Goal: Information Seeking & Learning: Learn about a topic

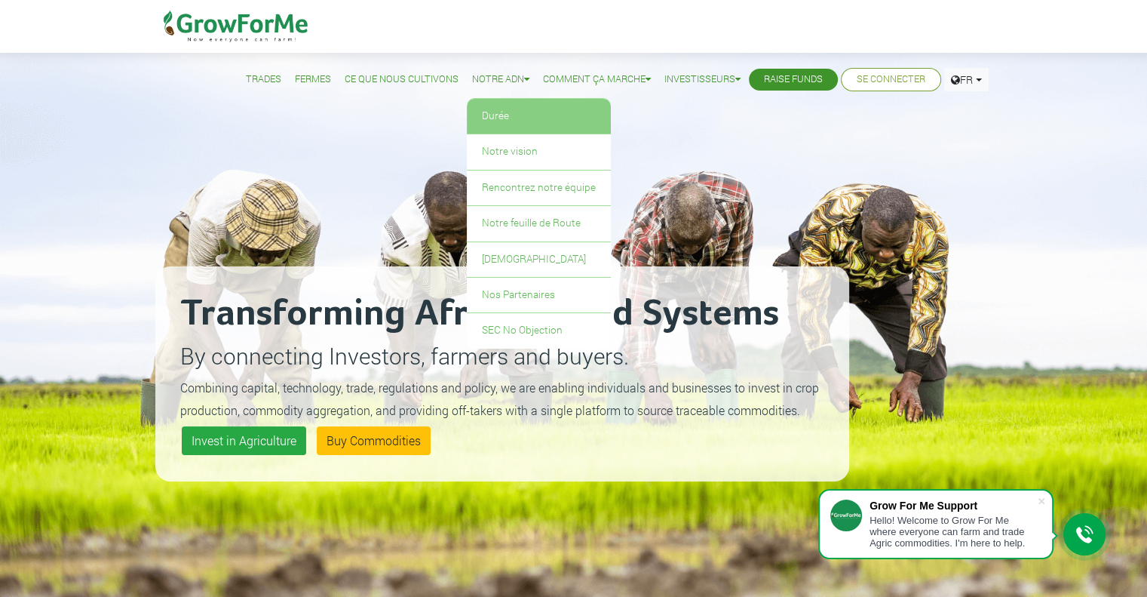
click at [479, 121] on link "Durée" at bounding box center [539, 116] width 144 height 35
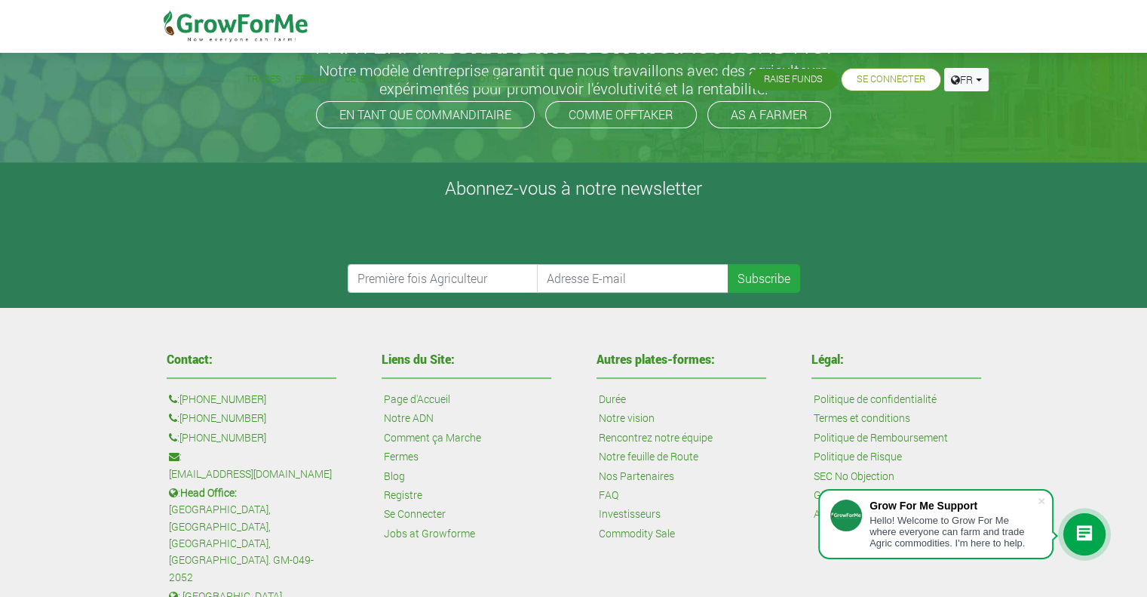
scroll to position [343, 0]
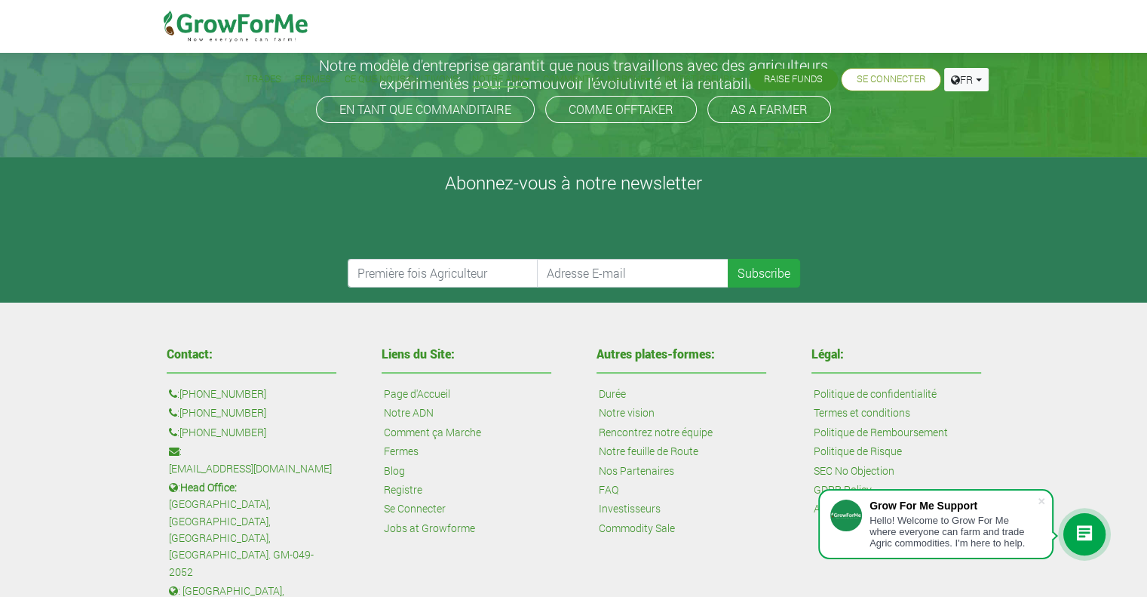
click at [627, 413] on link "Notre vision" at bounding box center [627, 412] width 56 height 17
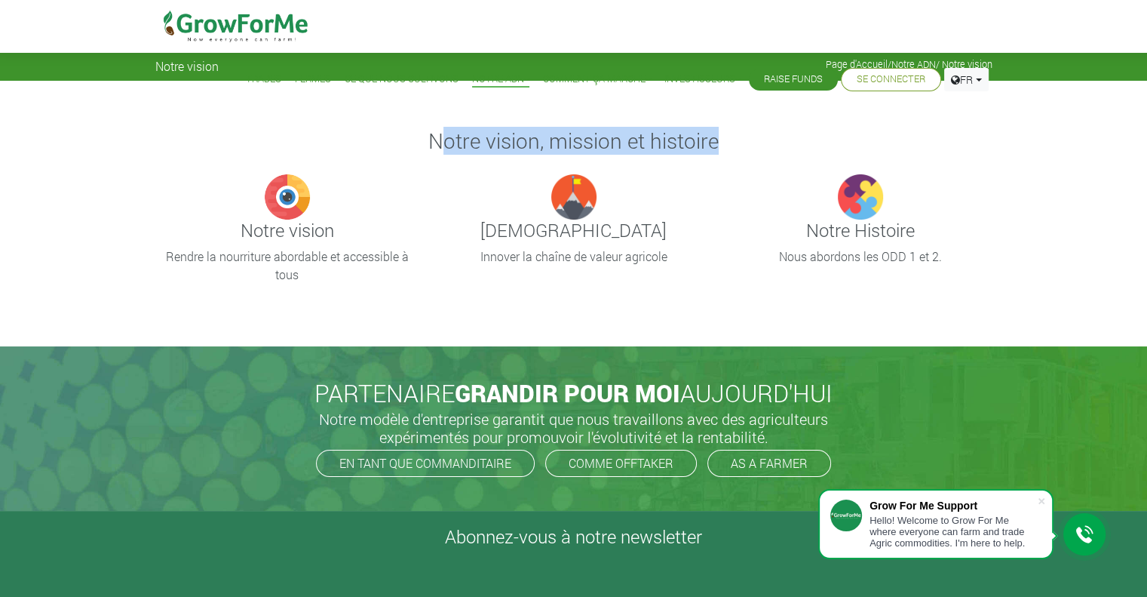
drag, startPoint x: 438, startPoint y: 109, endPoint x: 425, endPoint y: 171, distance: 63.2
click at [425, 171] on div "Notre vision, mission et histoire Notre vision Rendre la nourriture abordable e…" at bounding box center [573, 213] width 1147 height 265
click at [394, 173] on div "Notre vision, mission et histoire" at bounding box center [574, 150] width 860 height 48
